Goal: Task Accomplishment & Management: Complete application form

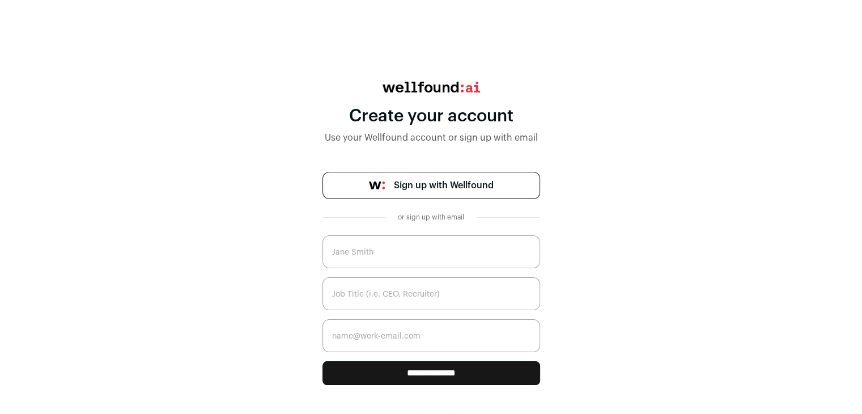
click at [406, 249] on input "text" at bounding box center [431, 251] width 218 height 33
type input "Farzana"
click at [415, 291] on input "text" at bounding box center [431, 293] width 218 height 33
type input "Recruiter"
click at [417, 337] on input "email" at bounding box center [431, 335] width 218 height 33
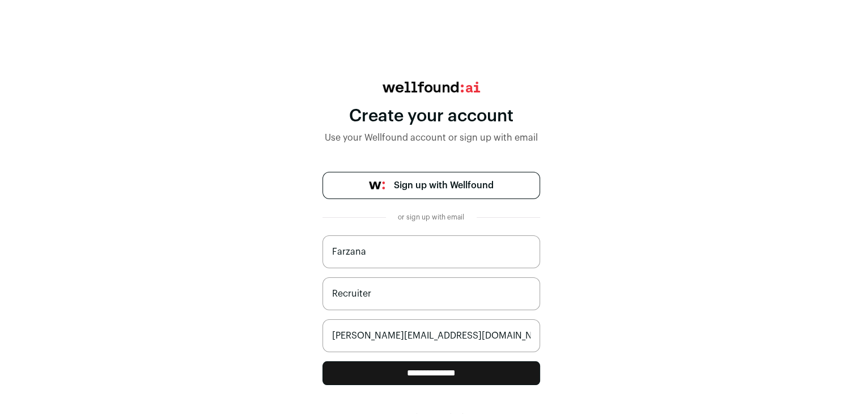
type input "[PERSON_NAME][EMAIL_ADDRESS][DOMAIN_NAME]"
click at [451, 369] on input "**********" at bounding box center [431, 373] width 218 height 24
click at [445, 182] on span "Sign up with Wellfound" at bounding box center [444, 186] width 100 height 14
